Goal: Feedback & Contribution: Submit feedback/report problem

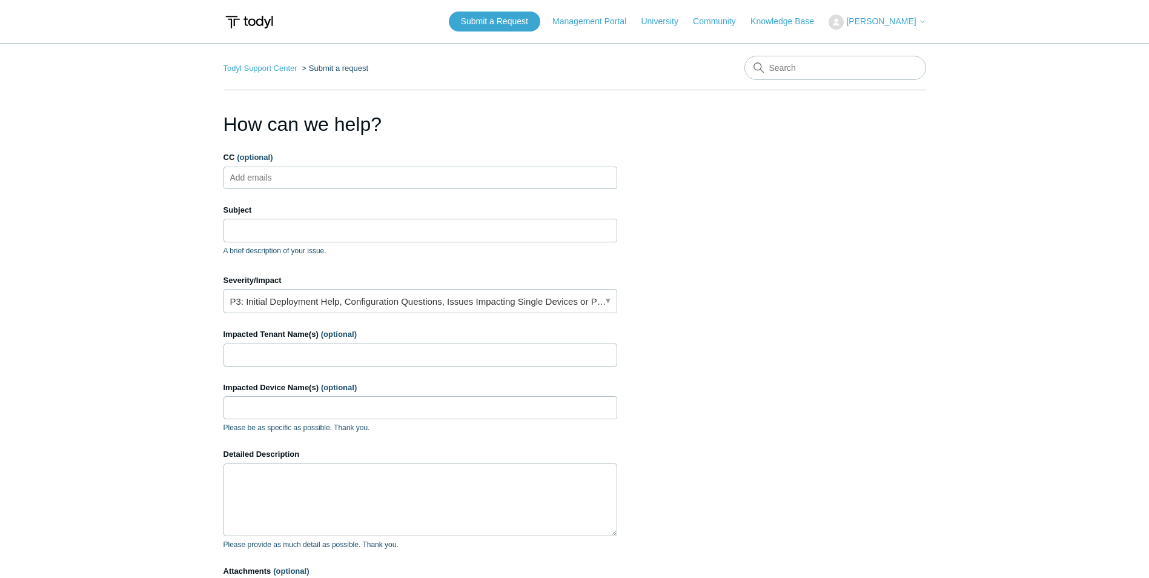
click at [838, 331] on section "How can we help? CC (optional) Add emails Subject A brief description of your i…" at bounding box center [575, 389] width 703 height 558
click at [251, 24] on img at bounding box center [249, 22] width 51 height 22
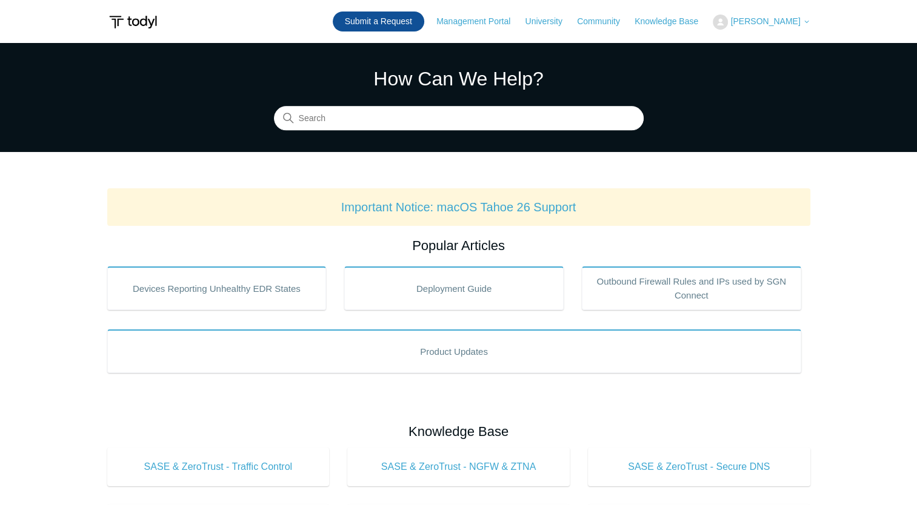
click at [414, 22] on link "Submit a Request" at bounding box center [378, 22] width 91 height 20
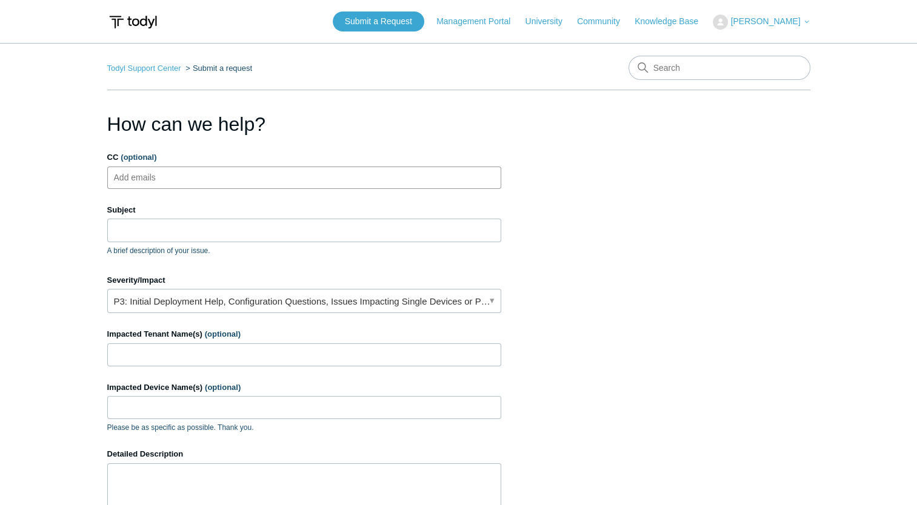
click at [194, 176] on ul "Add emails" at bounding box center [304, 178] width 394 height 22
type input "m"
click at [128, 178] on span "close" at bounding box center [130, 178] width 4 height 14
click at [151, 179] on input "CC (optional)" at bounding box center [145, 177] width 72 height 18
paste input "[EMAIL_ADDRESS][DOMAIN_NAME]"
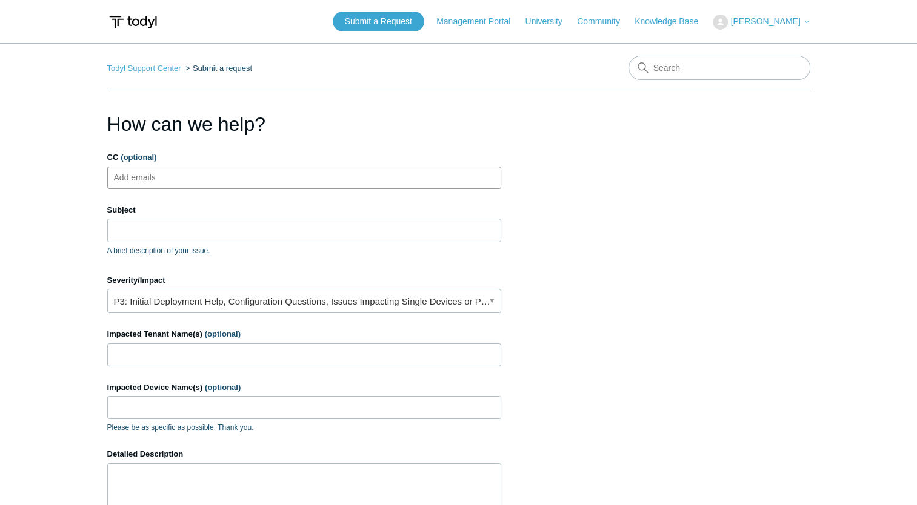
type input "[EMAIL_ADDRESS][DOMAIN_NAME]"
click at [145, 234] on input "Subject" at bounding box center [304, 230] width 394 height 23
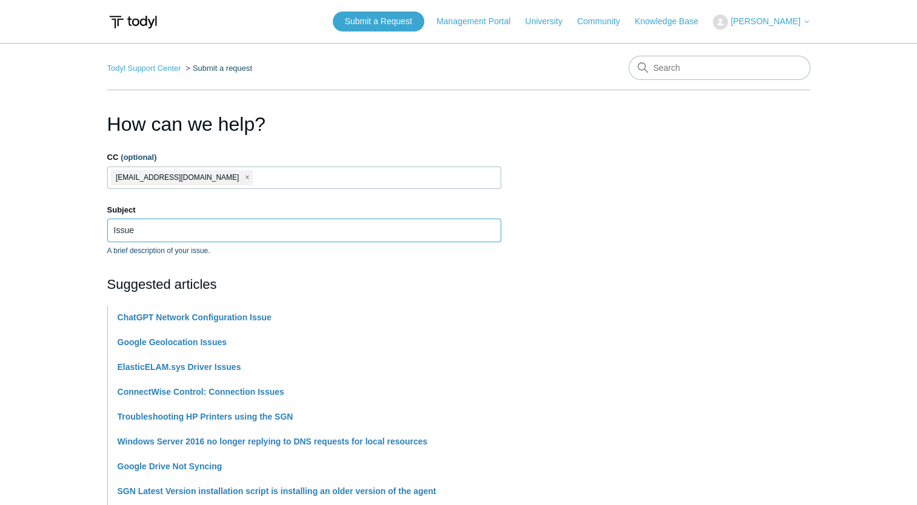
type input "Issue"
click at [254, 176] on input "CC (optional)" at bounding box center [269, 177] width 30 height 18
type input "[EMAIL_ADDRESS][DOMAIN_NAME]"
click at [211, 231] on input "Issue" at bounding box center [304, 230] width 394 height 23
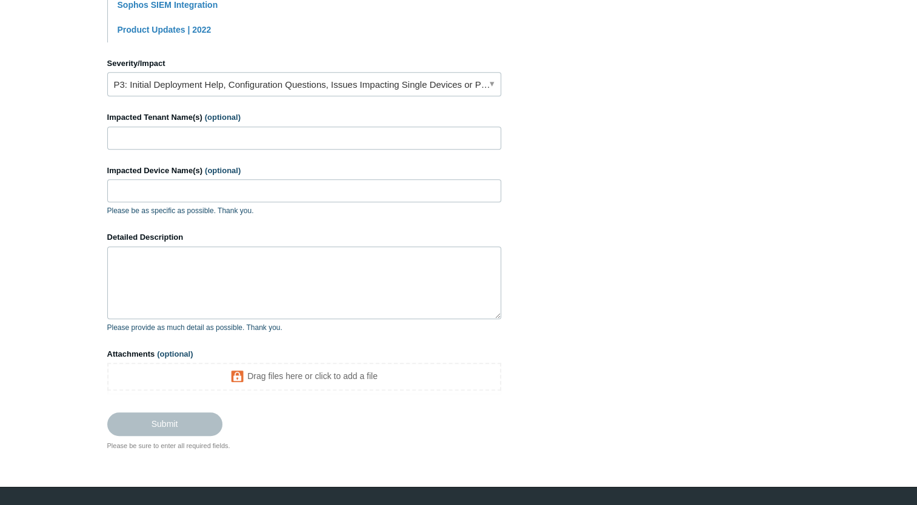
scroll to position [540, 0]
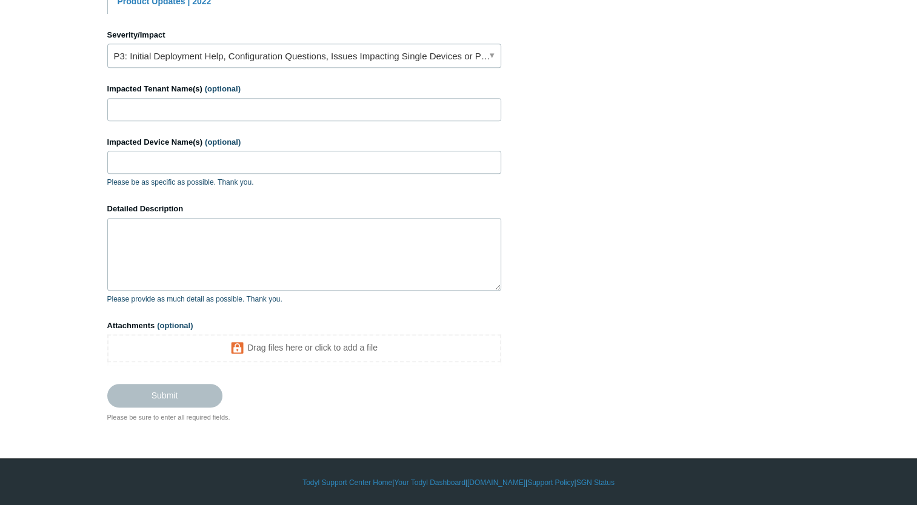
type input "Issue with endusers reporting prompt to log into M365 with XDR stack enable"
click at [177, 110] on input "Impacted Tenant Name(s) (optional)" at bounding box center [304, 109] width 394 height 23
type input "[PERSON_NAME] Industries"
click at [139, 162] on input "Impacted Device Name(s) (optional)" at bounding box center [304, 162] width 394 height 23
click at [148, 239] on textarea "Detailed Description" at bounding box center [304, 254] width 394 height 73
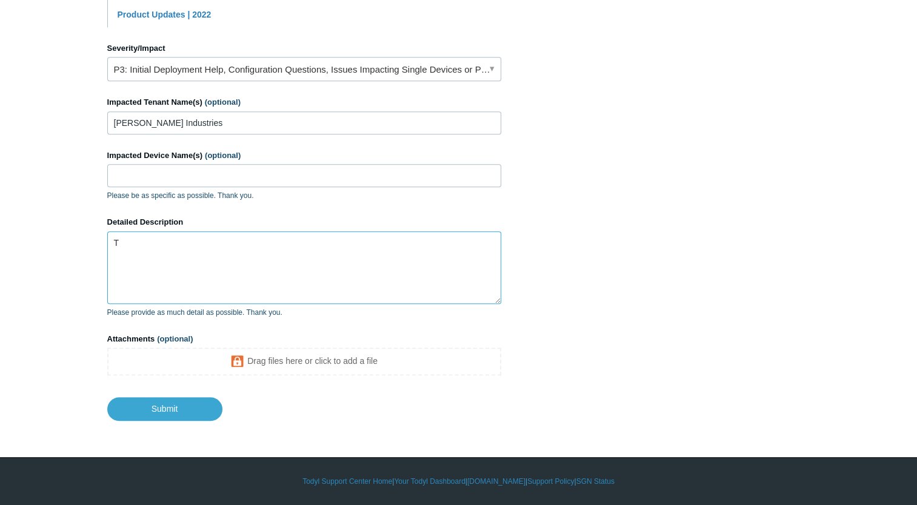
scroll to position [525, 0]
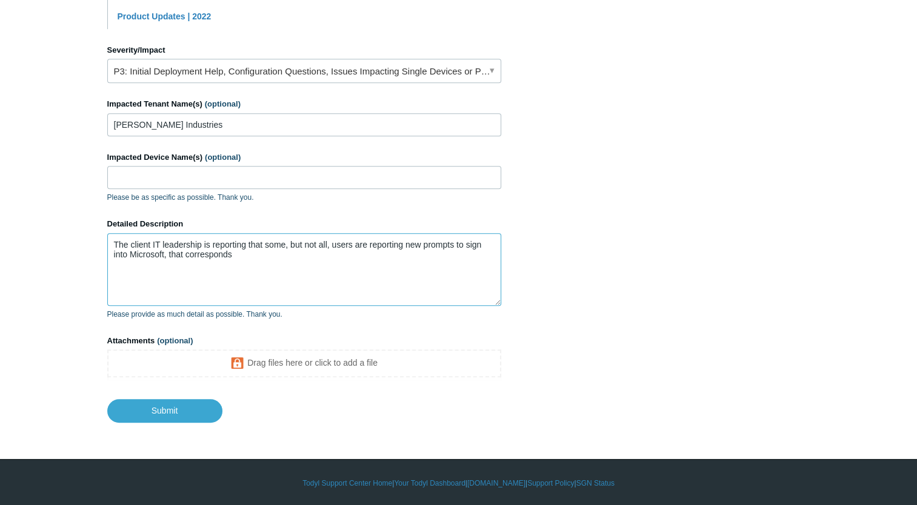
click at [250, 254] on textarea "The client IT leadership is reporting that some, but not all, users are reporti…" at bounding box center [304, 269] width 394 height 73
click at [230, 268] on textarea "The client IT leadership is reporting that some, but not all, users are reporti…" at bounding box center [304, 269] width 394 height 73
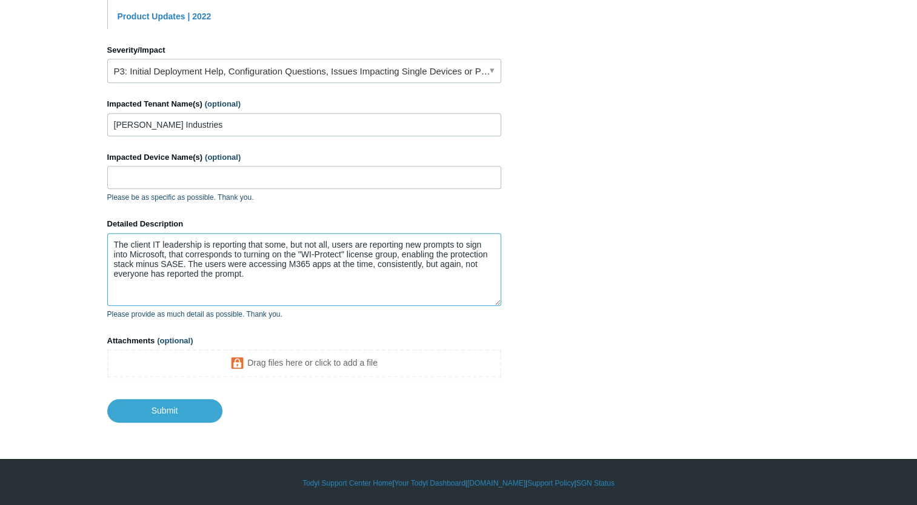
click at [462, 265] on textarea "The client IT leadership is reporting that some, but not all, users are reporti…" at bounding box center [304, 269] width 394 height 73
click at [216, 275] on textarea "The client IT leadership is reporting that some, but not all, users are reporti…" at bounding box center [304, 269] width 394 height 73
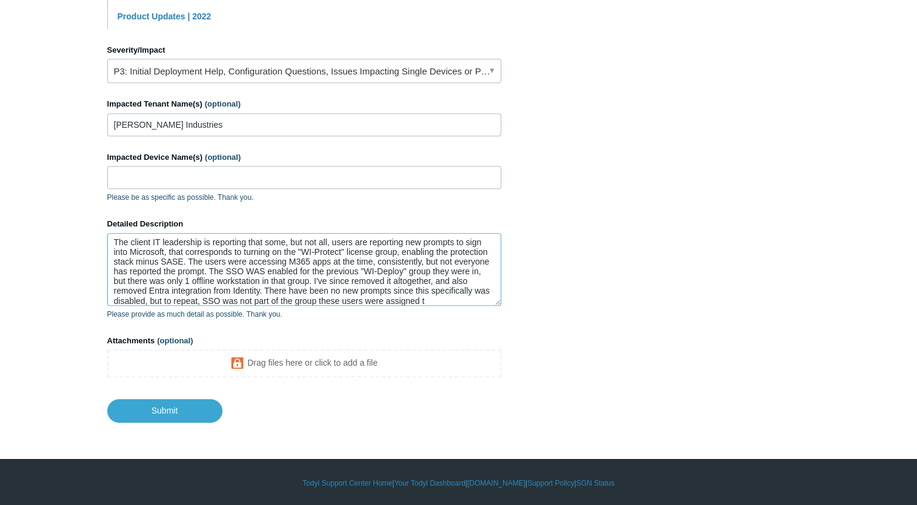
scroll to position [12, 0]
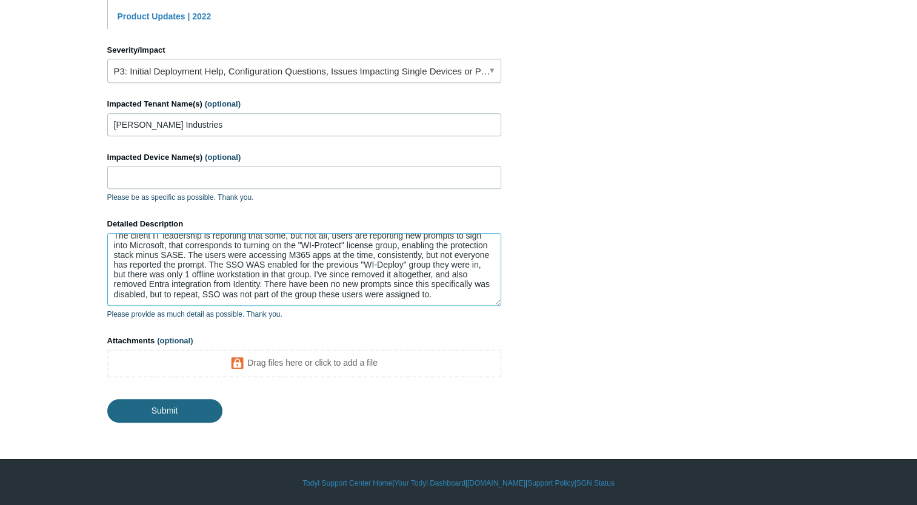
type textarea "The client IT leadership is reporting that some, but not all, users are reporti…"
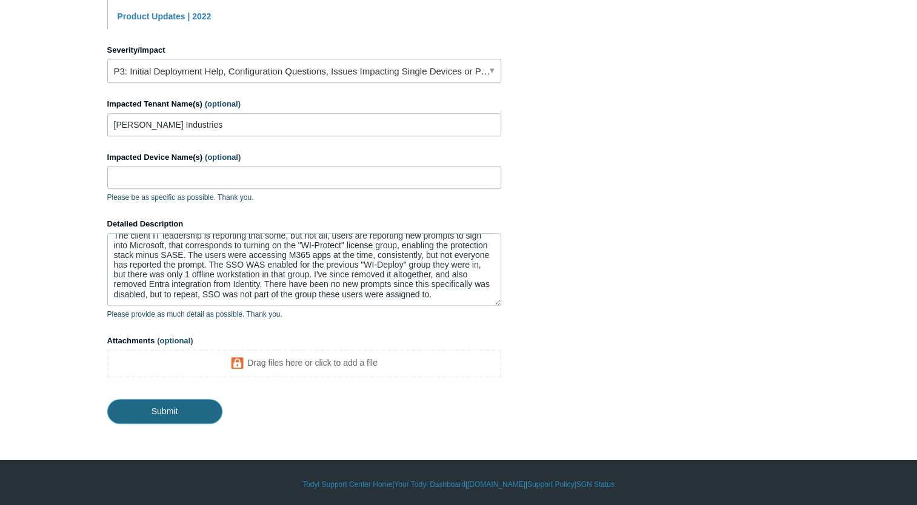
click at [182, 406] on input "Submit" at bounding box center [164, 411] width 115 height 24
